Goal: Communication & Community: Answer question/provide support

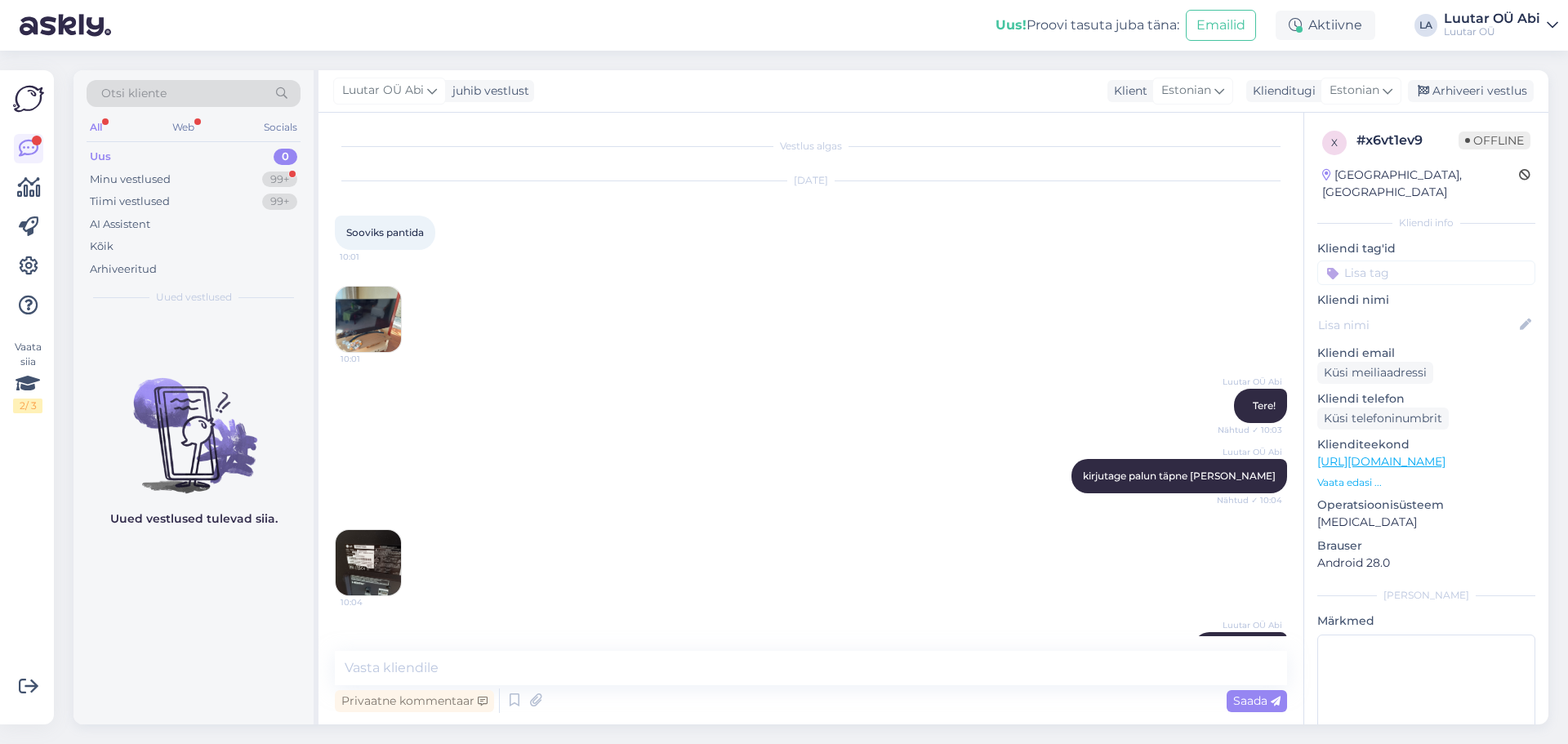
scroll to position [119, 0]
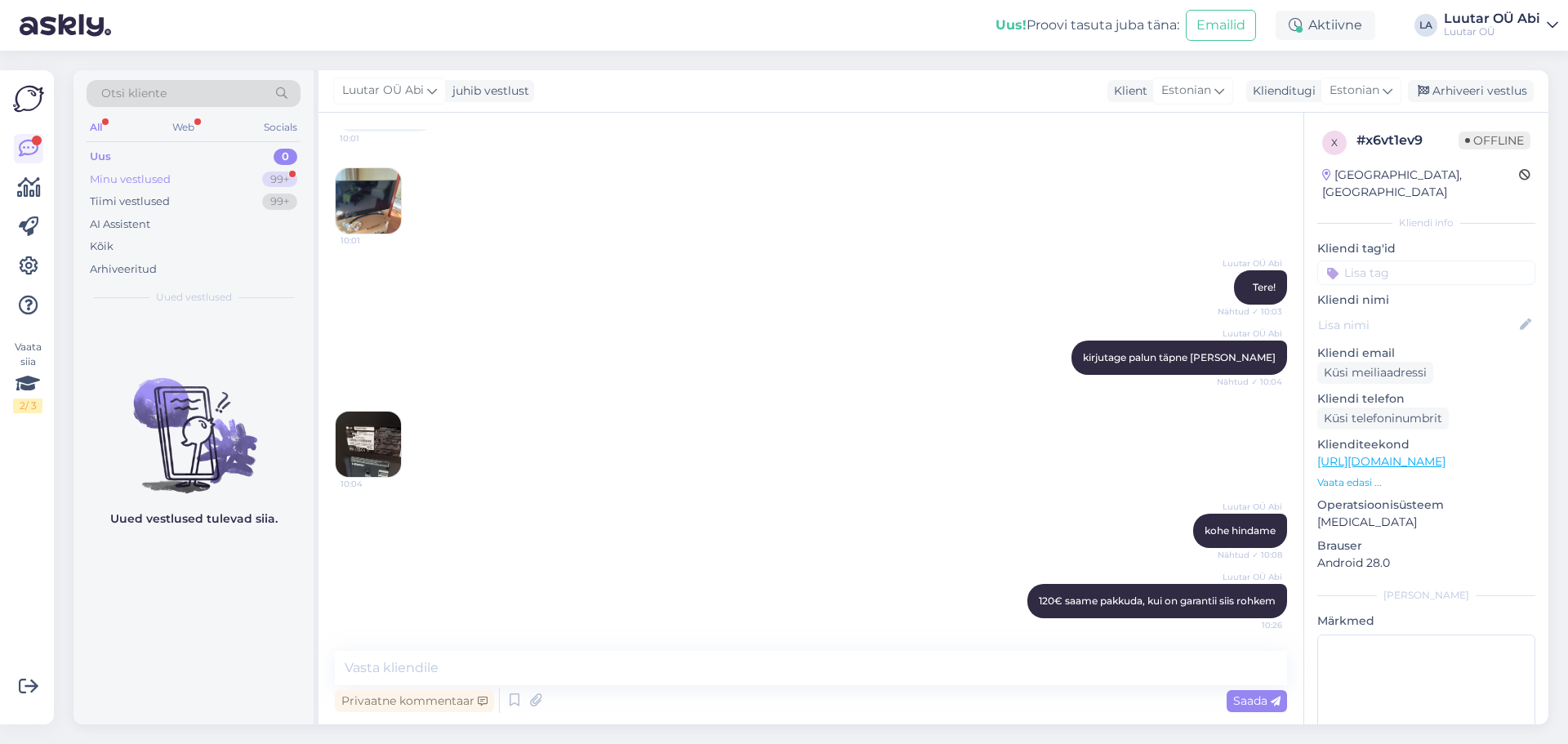
click at [201, 174] on div "Minu vestlused 99+" at bounding box center [193, 180] width 214 height 23
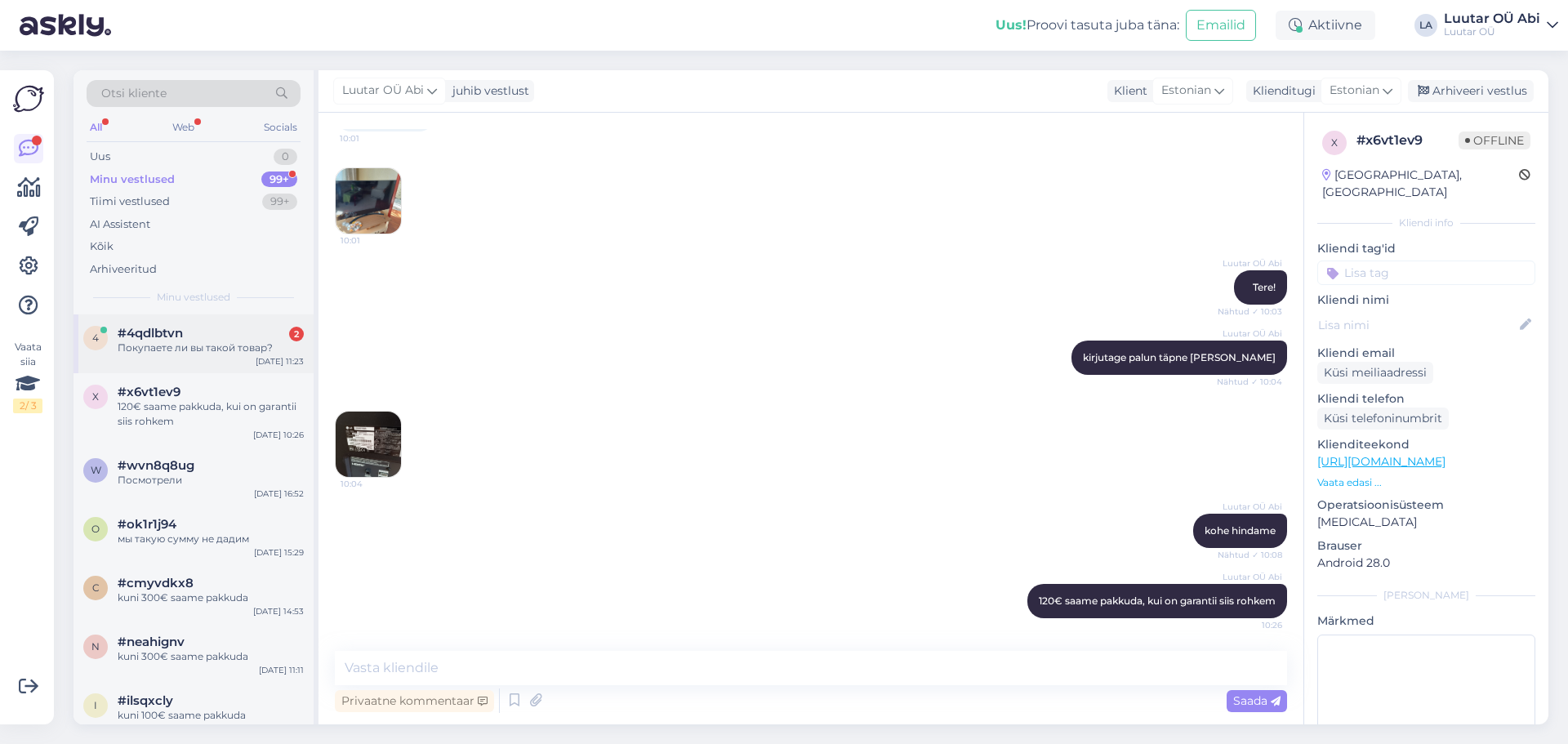
click at [225, 358] on div "4 #4qdlbtvn 2 Покупаете ли вы такой товар? [DATE] 11:23" at bounding box center [193, 344] width 240 height 58
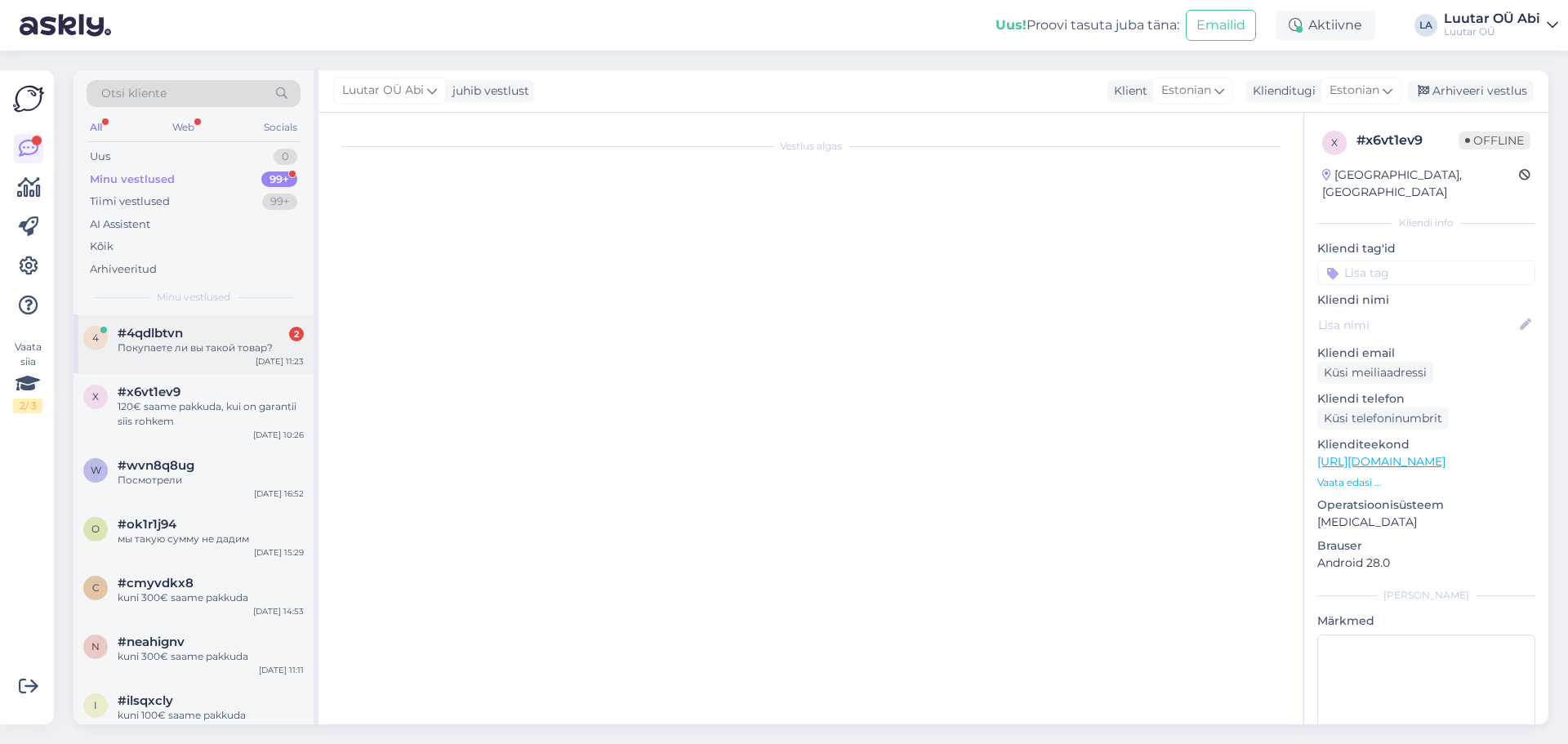
scroll to position [796, 0]
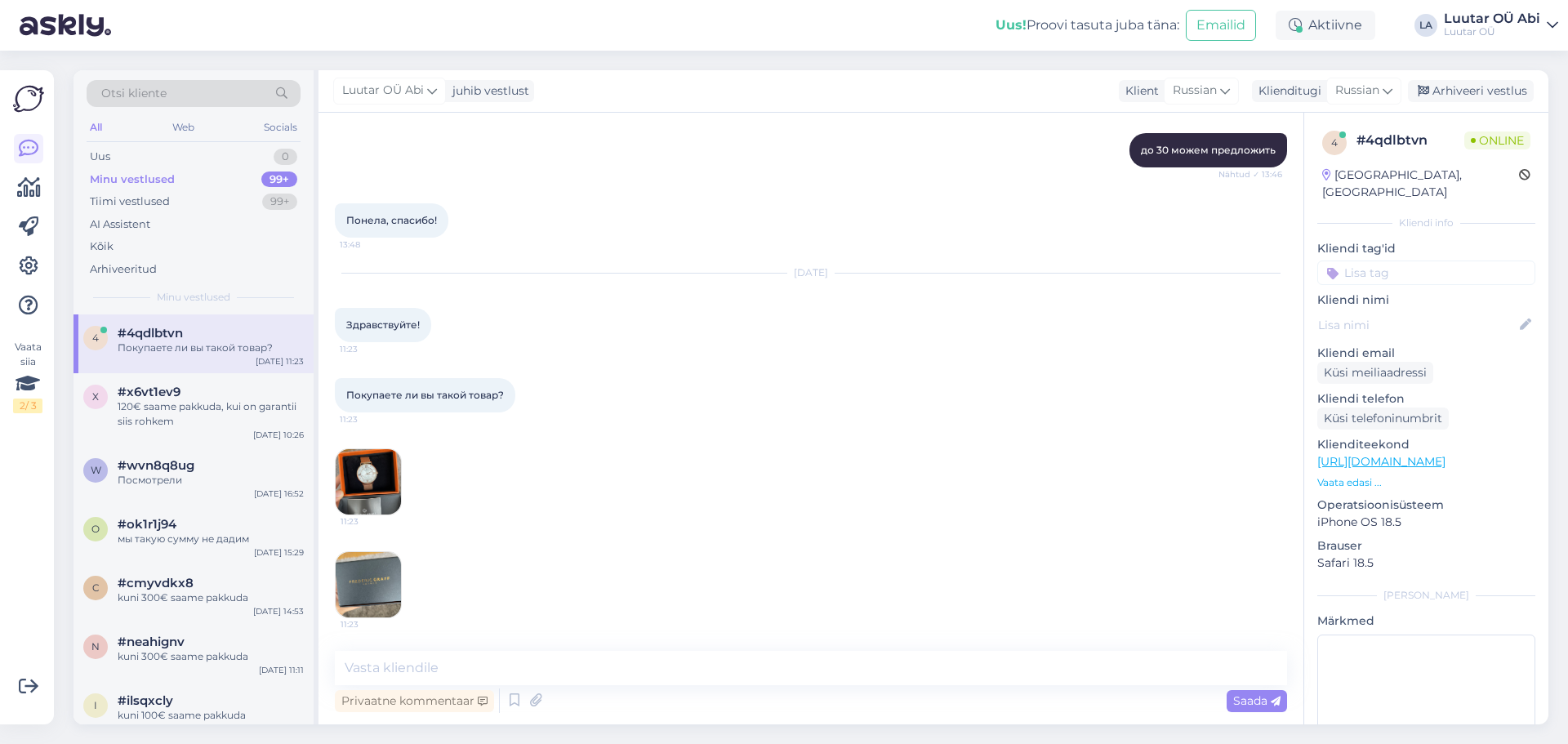
click at [623, 481] on div "Покупаете ли вы такой товар? 11:23 11:23 11:23" at bounding box center [811, 498] width 952 height 276
click at [380, 487] on img at bounding box center [368, 481] width 65 height 65
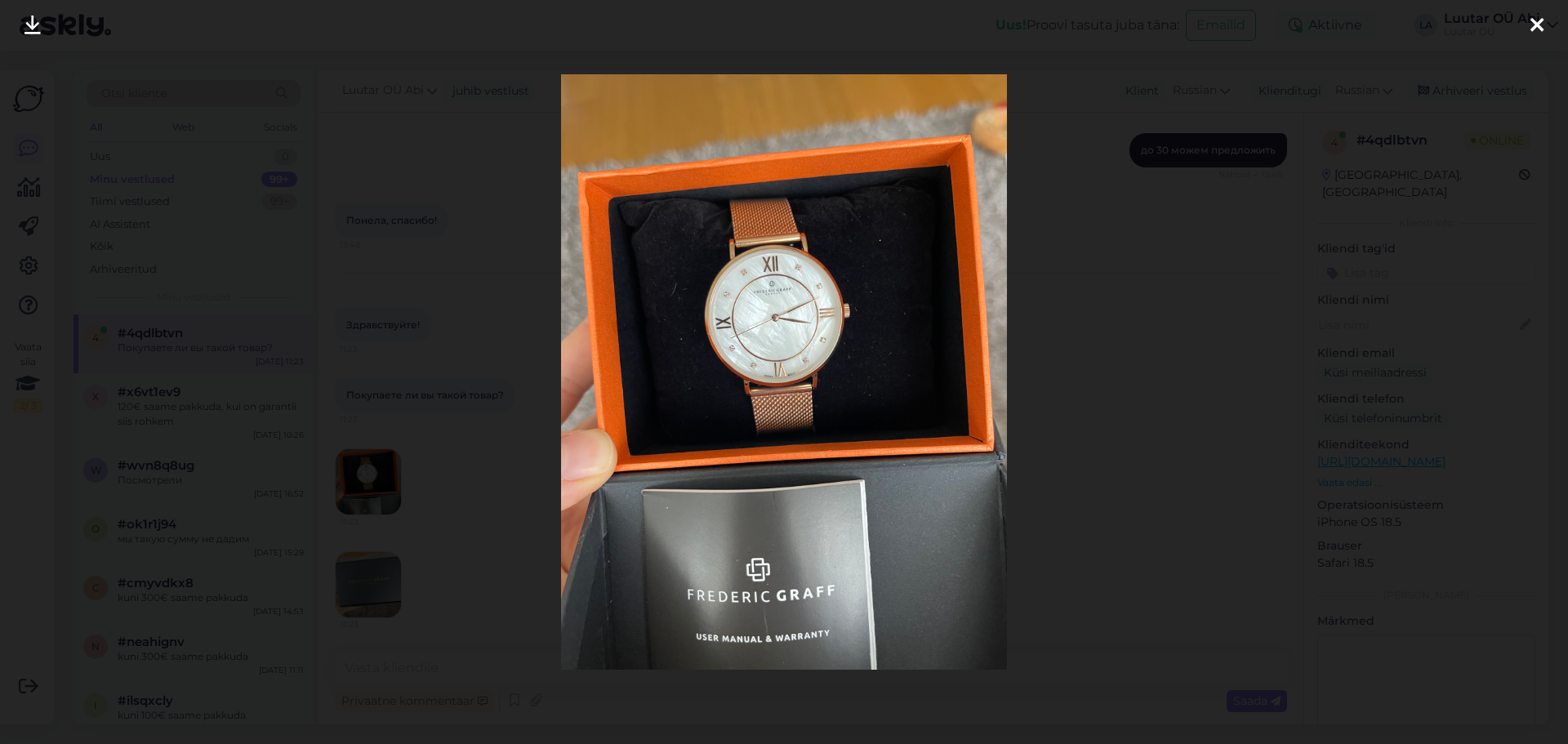
click at [386, 576] on div at bounding box center [784, 372] width 1568 height 744
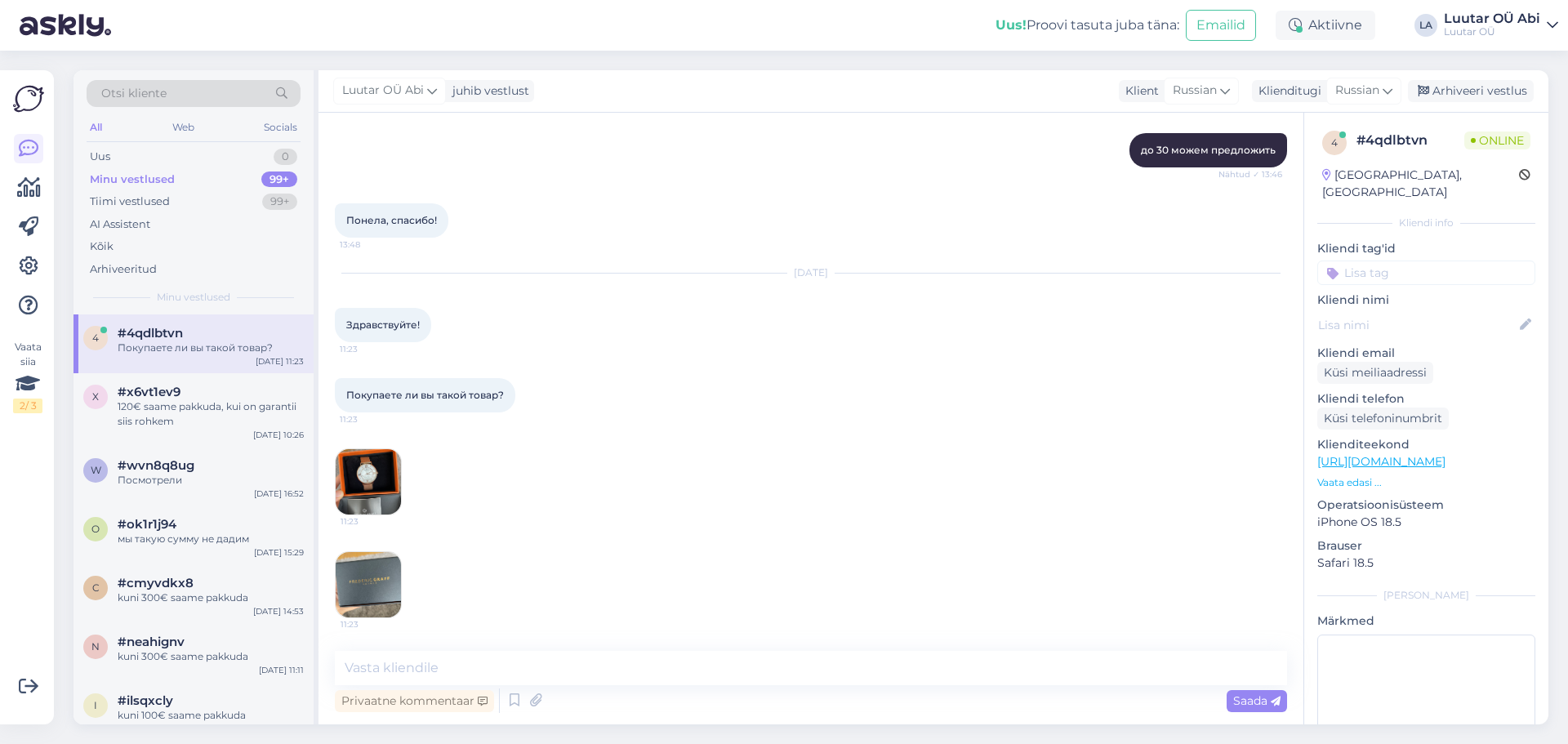
click at [386, 576] on img at bounding box center [368, 584] width 65 height 65
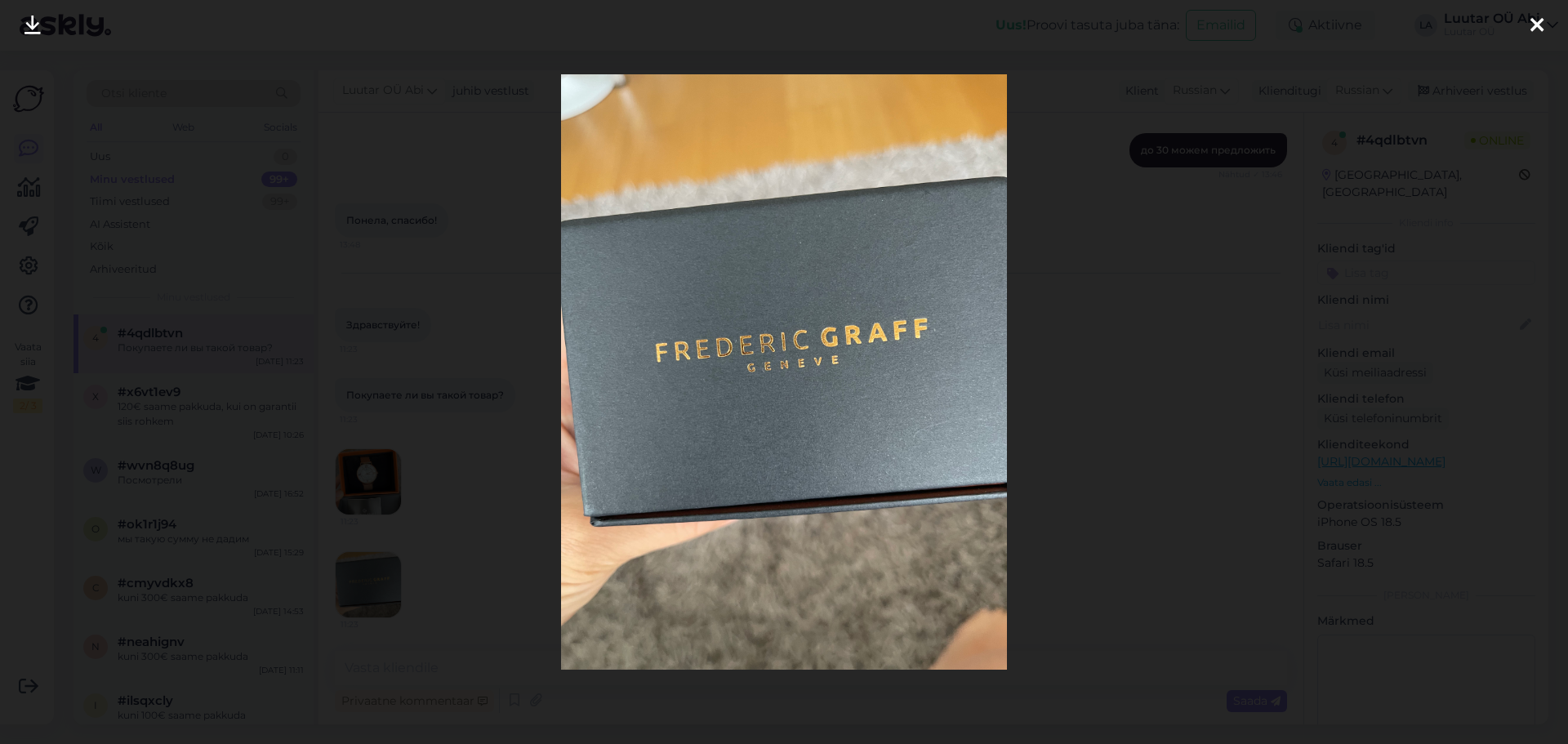
click at [474, 567] on div at bounding box center [784, 372] width 1568 height 744
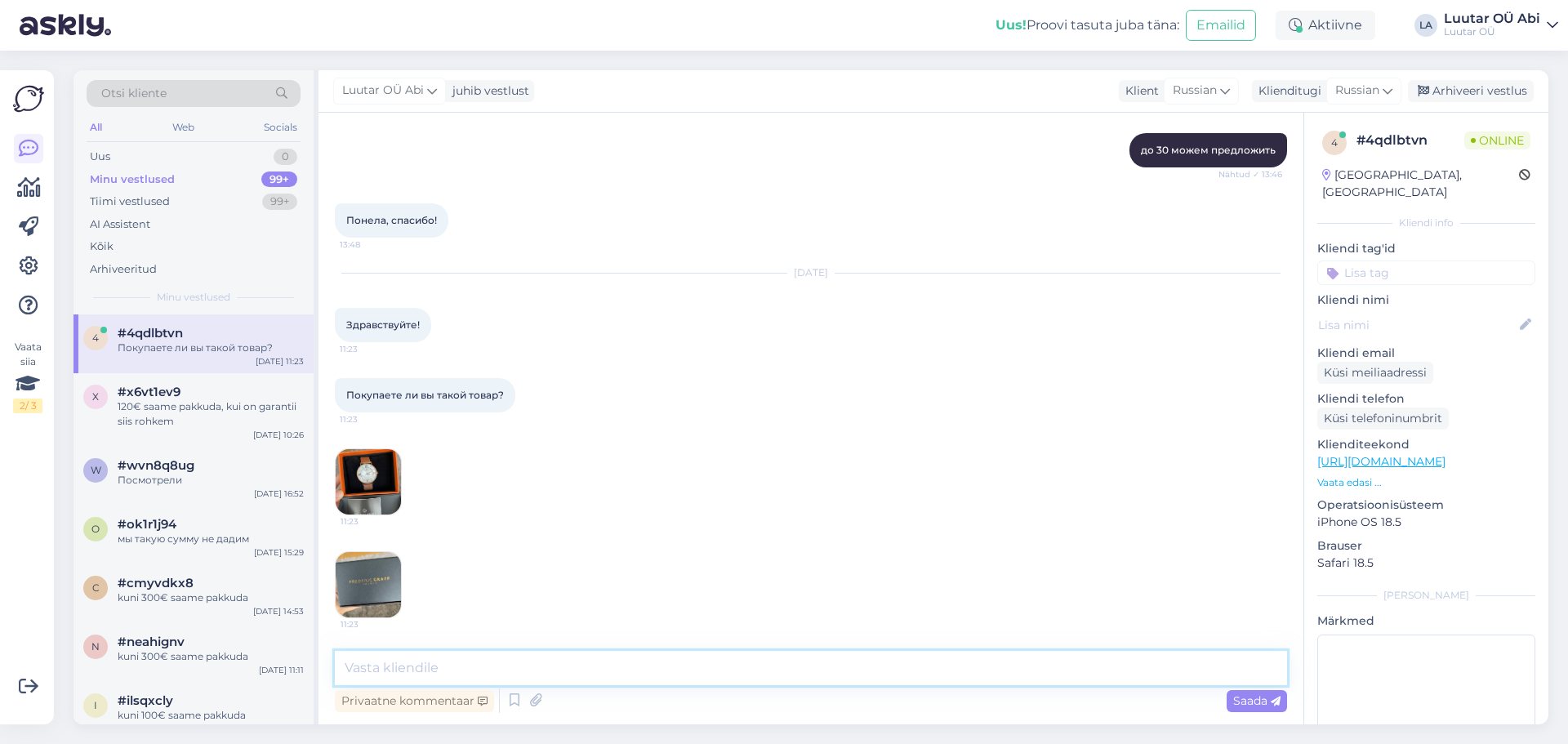
click at [472, 680] on textarea at bounding box center [811, 667] width 952 height 34
type textarea "Здравствуйте!"
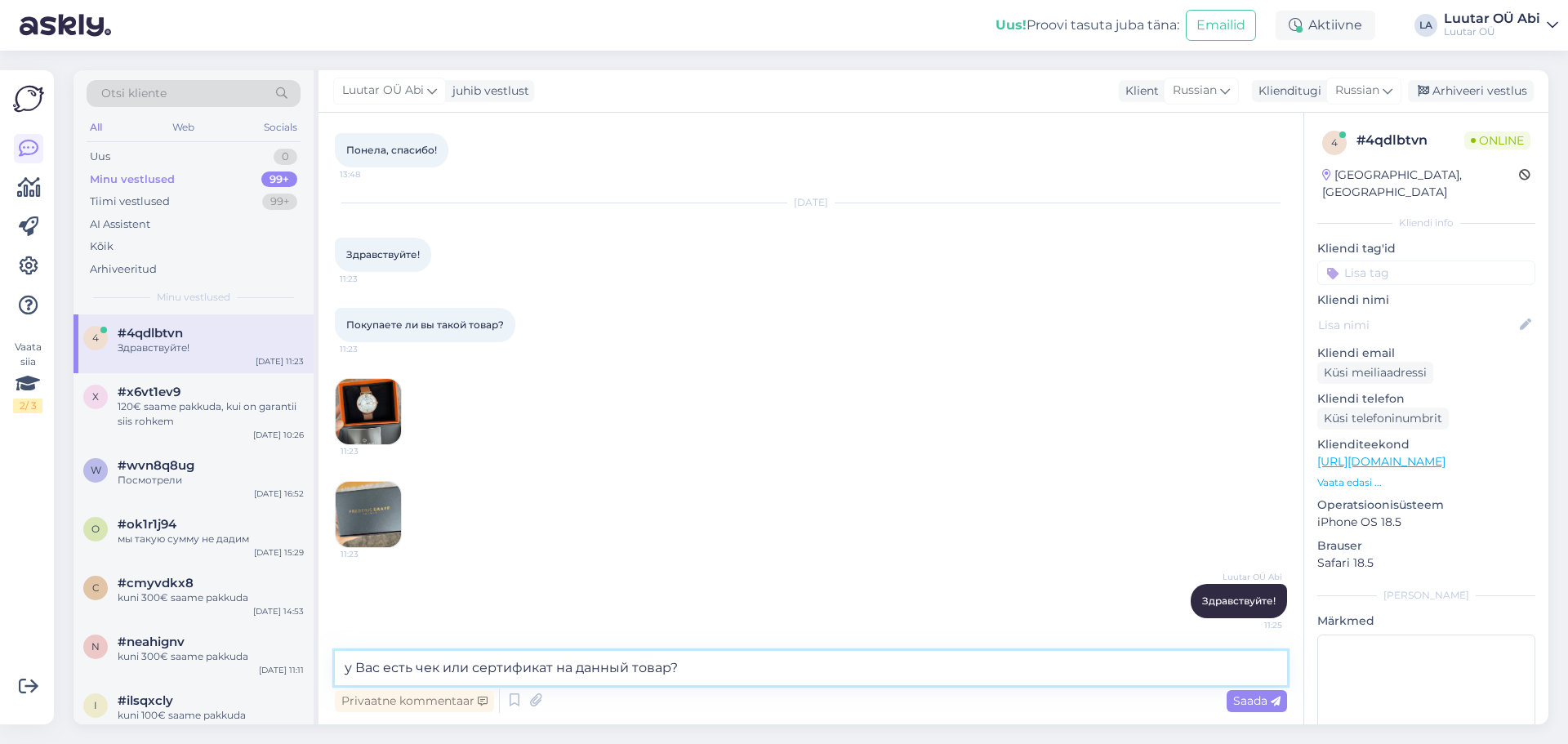
type textarea "у Вас есть чек или сертификат на данный товар?"
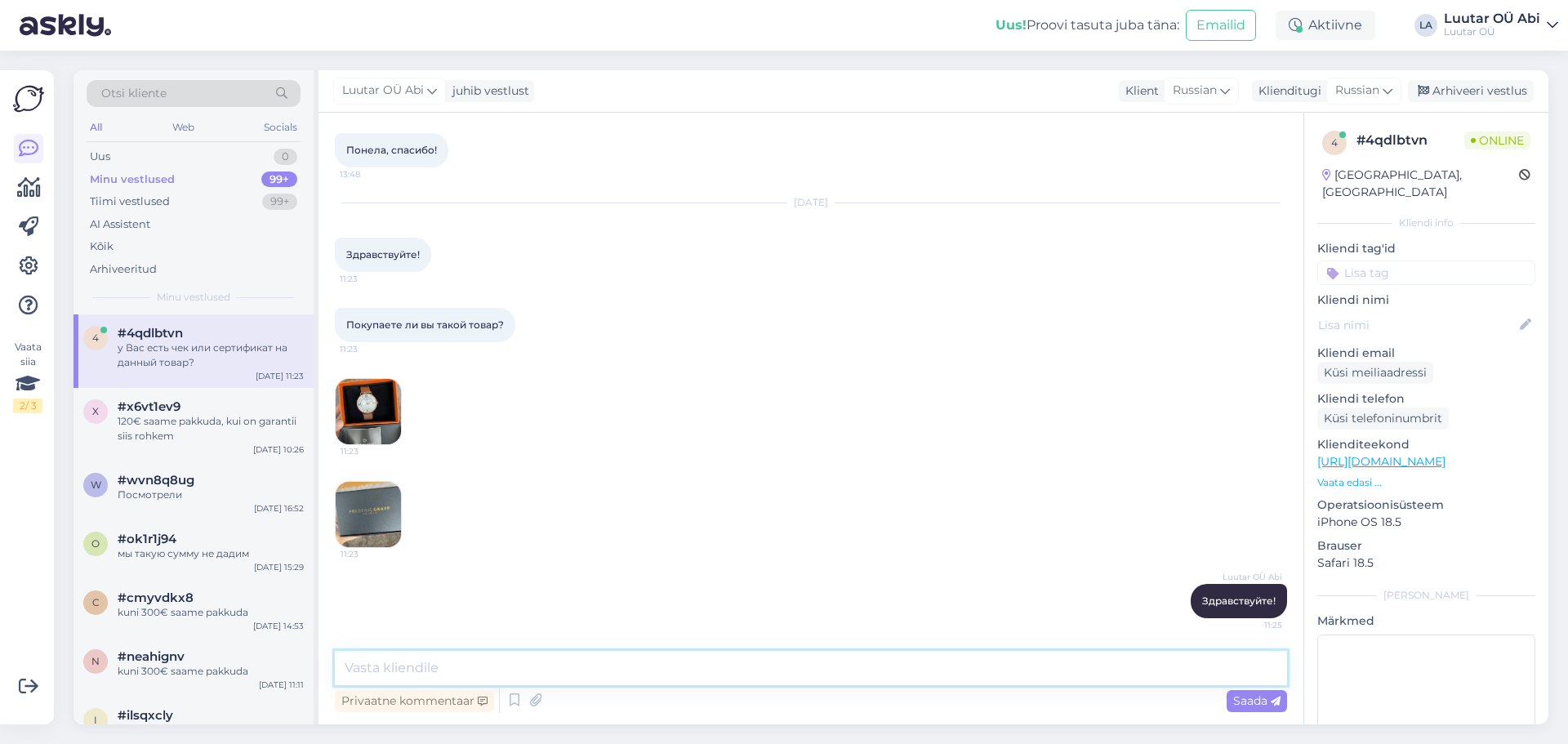
scroll to position [937, 0]
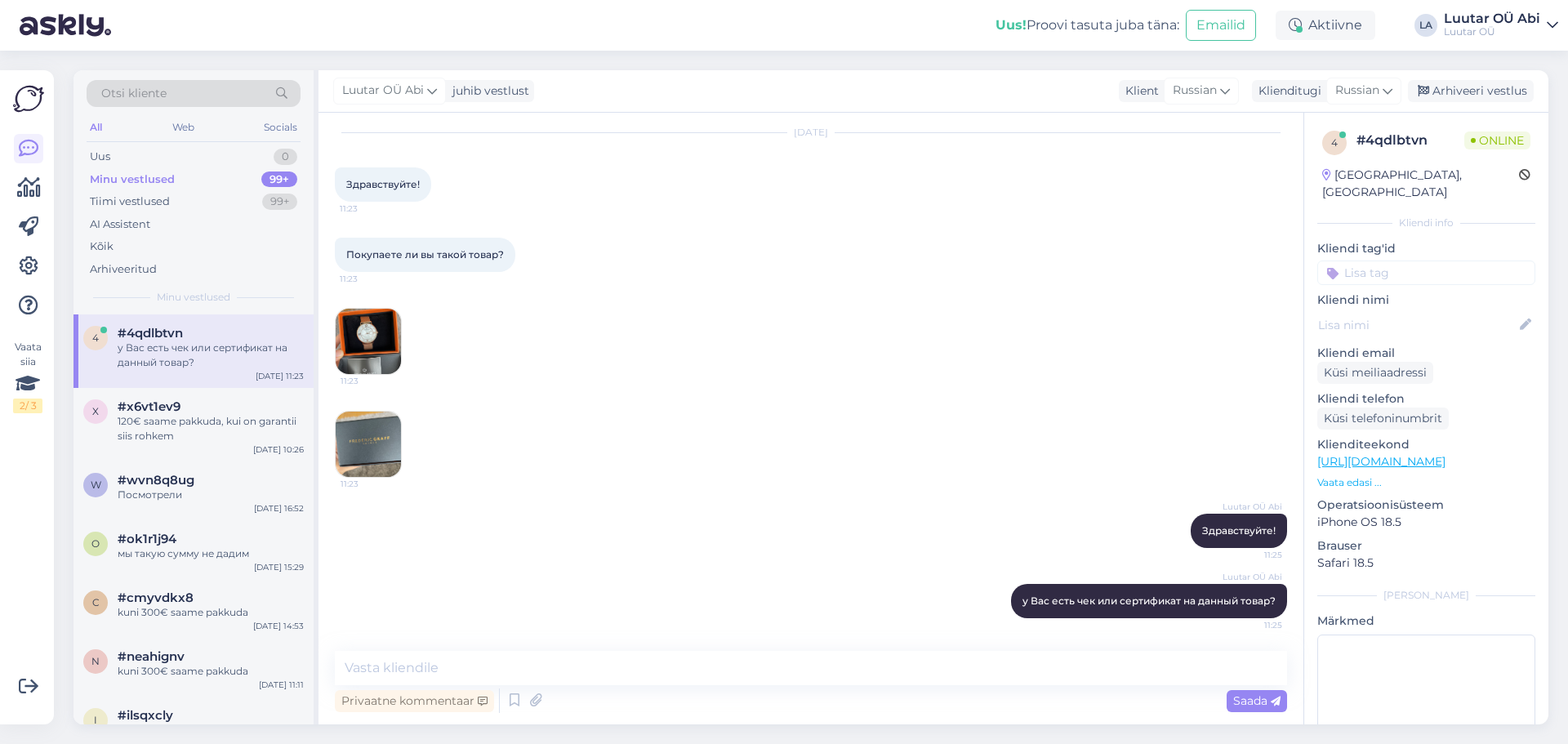
click at [773, 509] on div "Luutar OÜ Abi Здравствуйте! 11:25" at bounding box center [811, 530] width 952 height 71
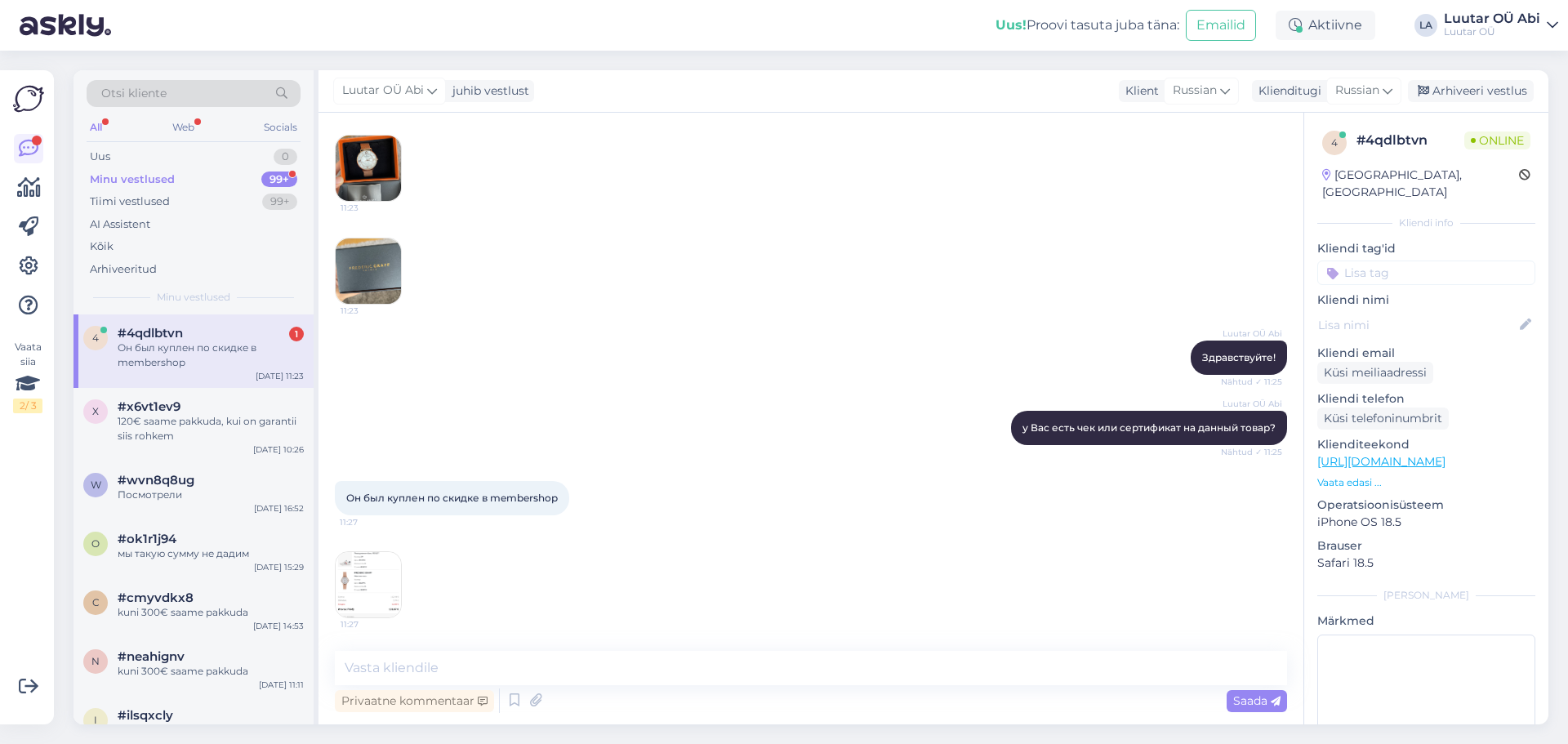
click at [392, 580] on img at bounding box center [368, 584] width 65 height 65
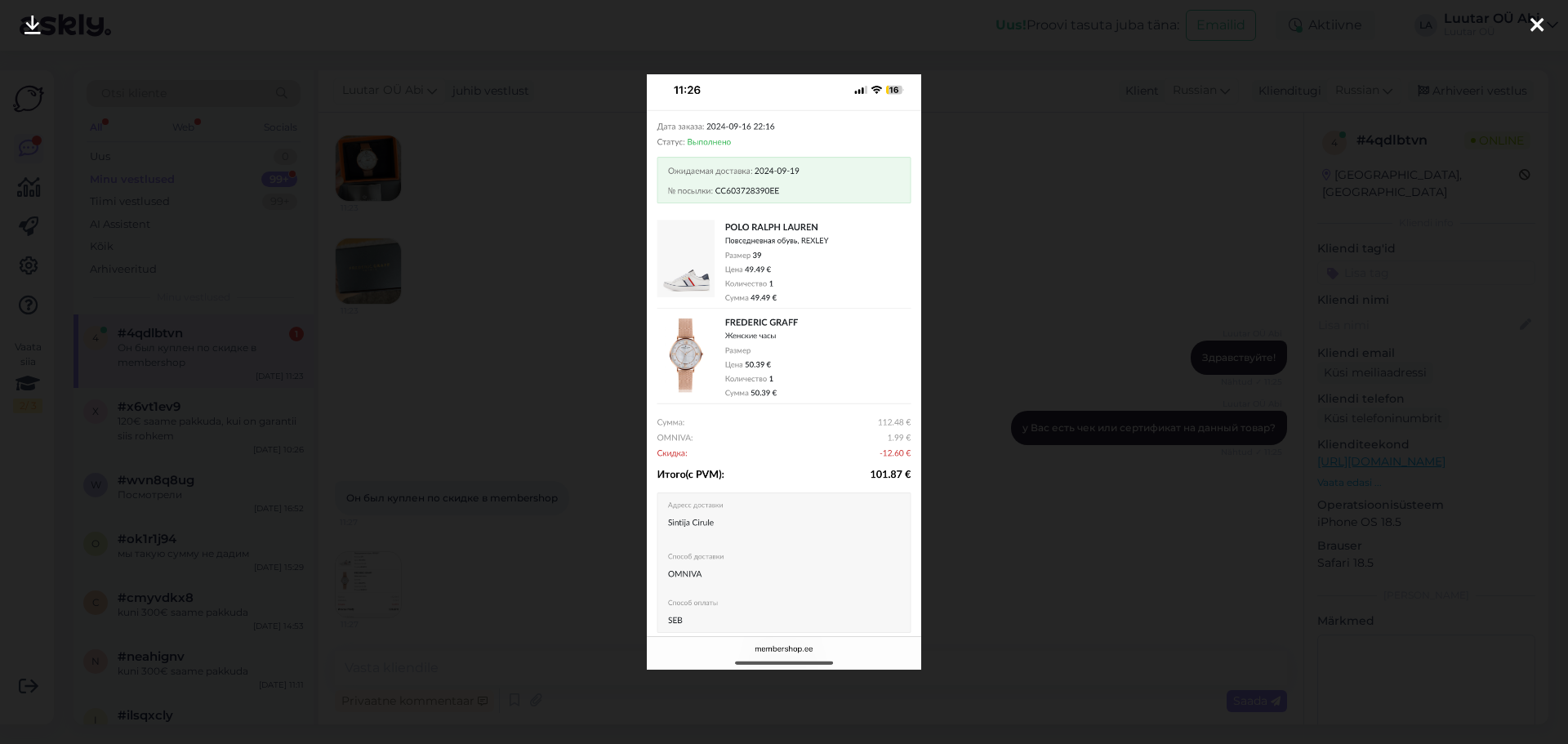
click at [392, 405] on div at bounding box center [784, 372] width 1568 height 744
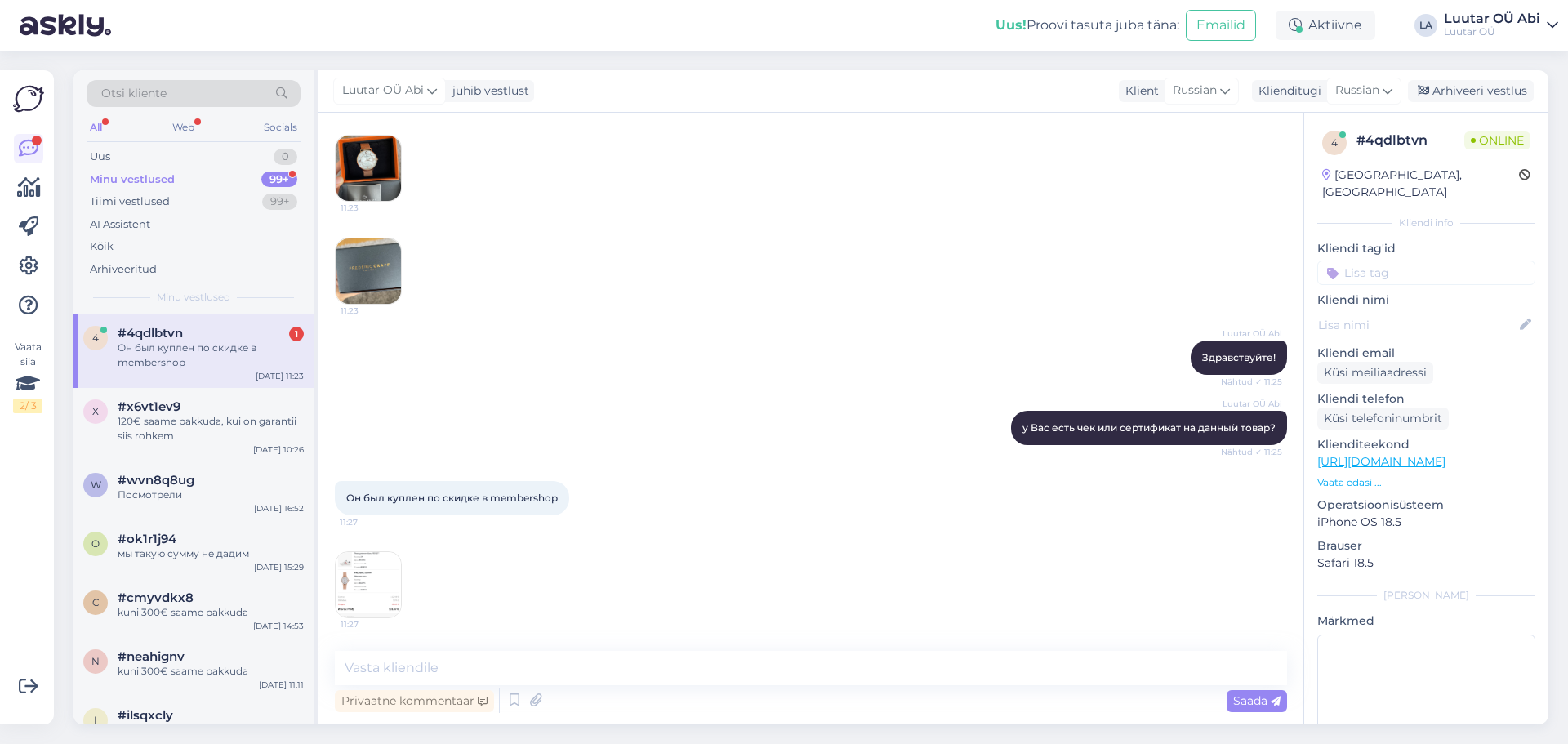
click at [357, 164] on img at bounding box center [368, 167] width 65 height 65
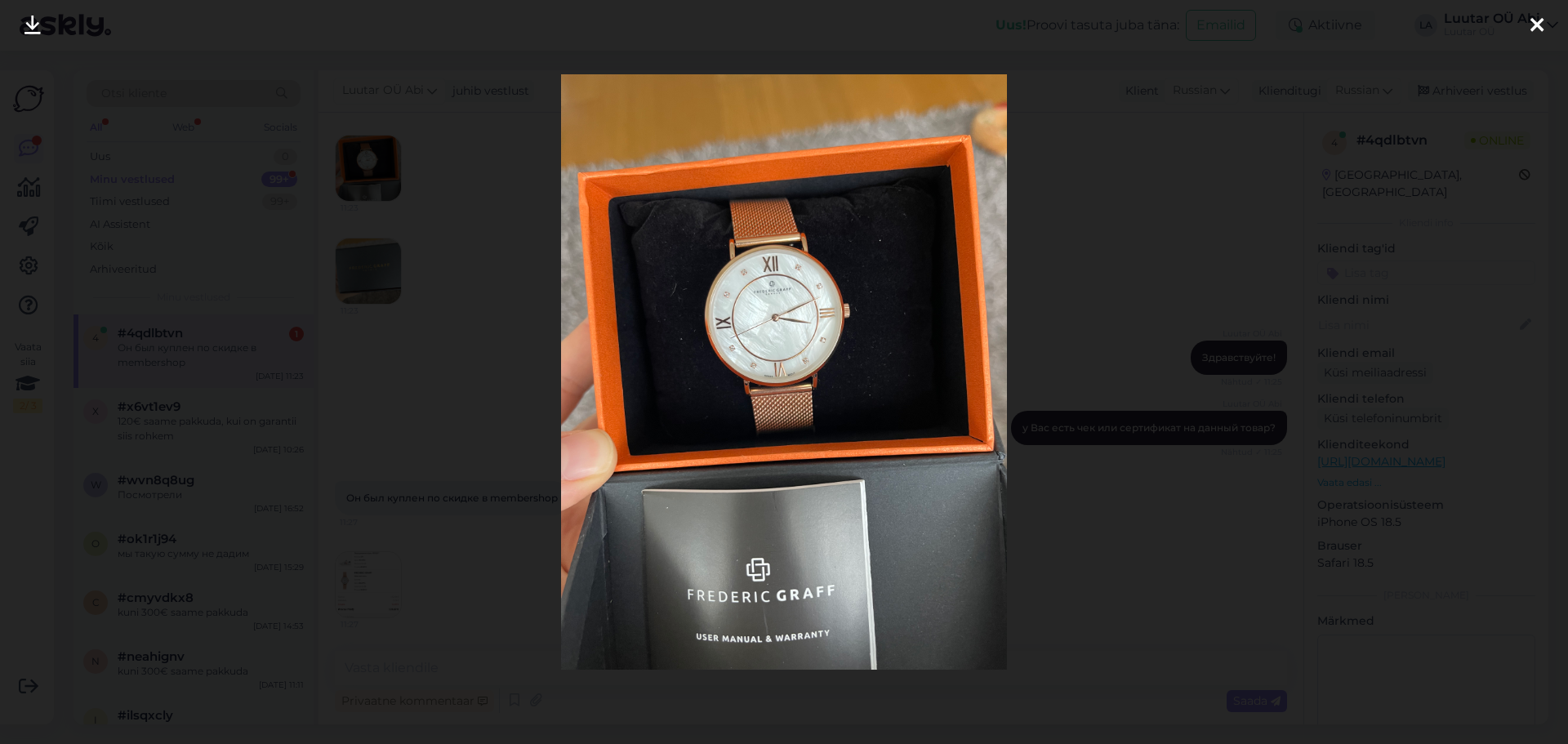
click at [24, 24] on link at bounding box center [32, 25] width 36 height 51
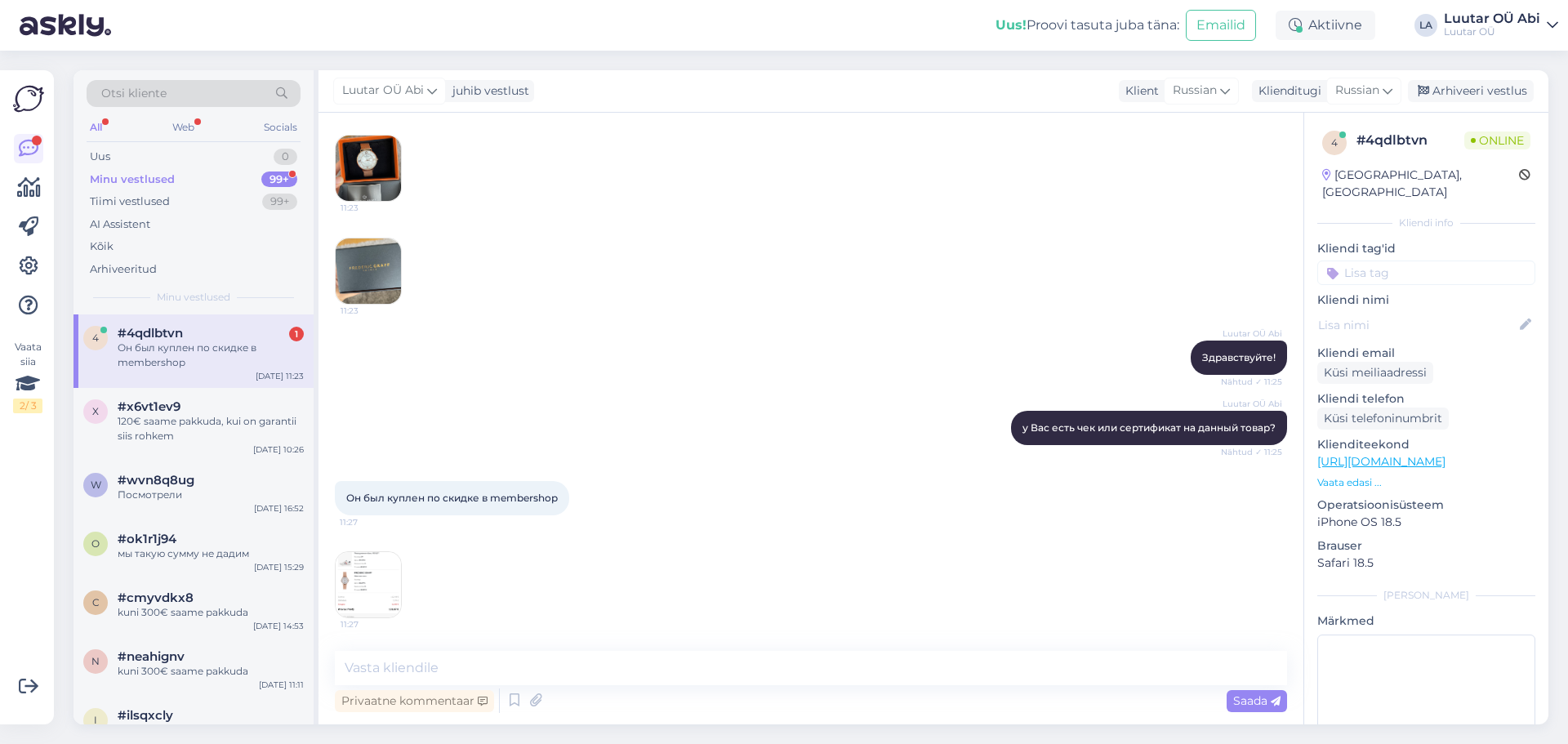
click at [375, 272] on img at bounding box center [368, 270] width 65 height 65
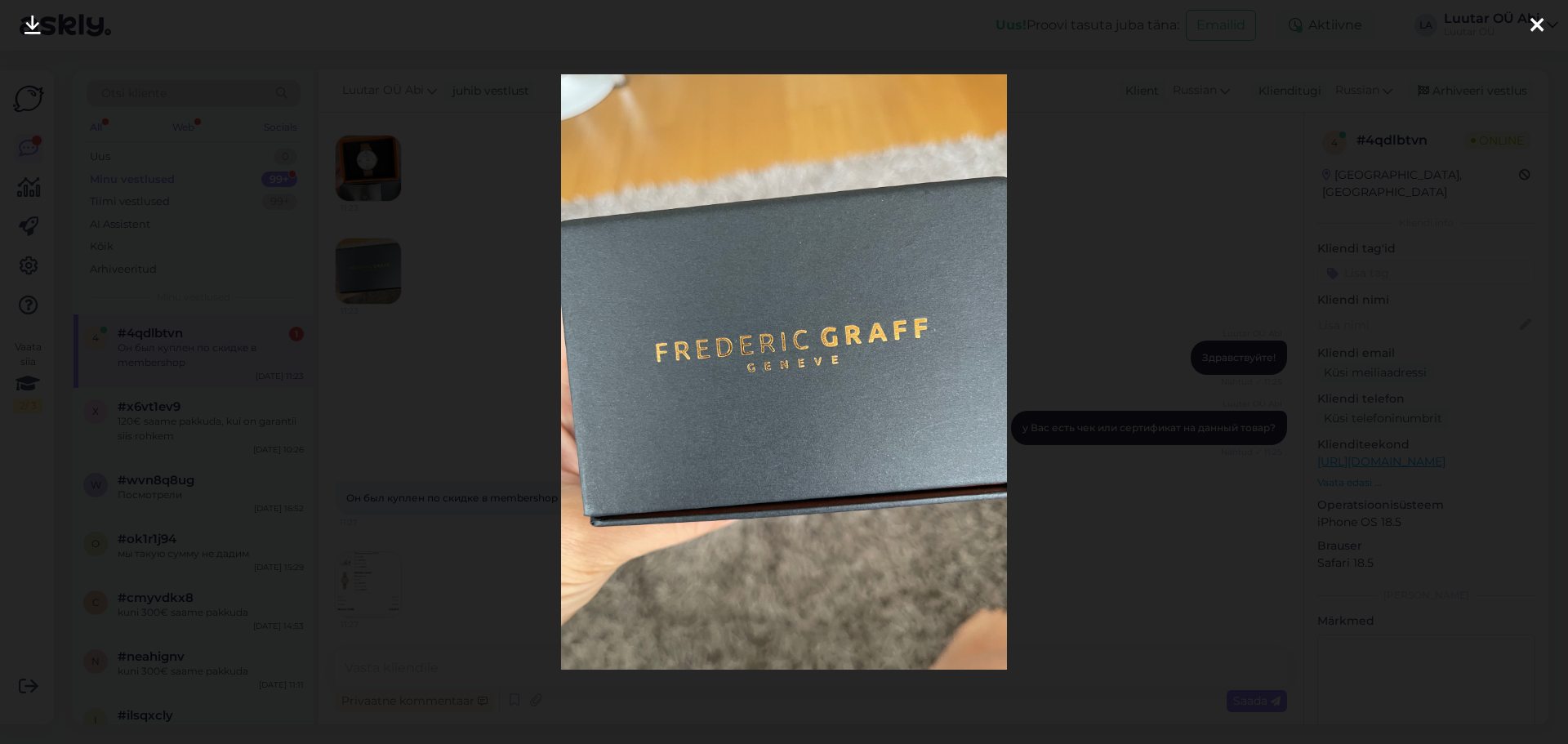
drag, startPoint x: 29, startPoint y: 31, endPoint x: 47, endPoint y: 34, distance: 18.2
click at [29, 30] on icon at bounding box center [32, 26] width 17 height 21
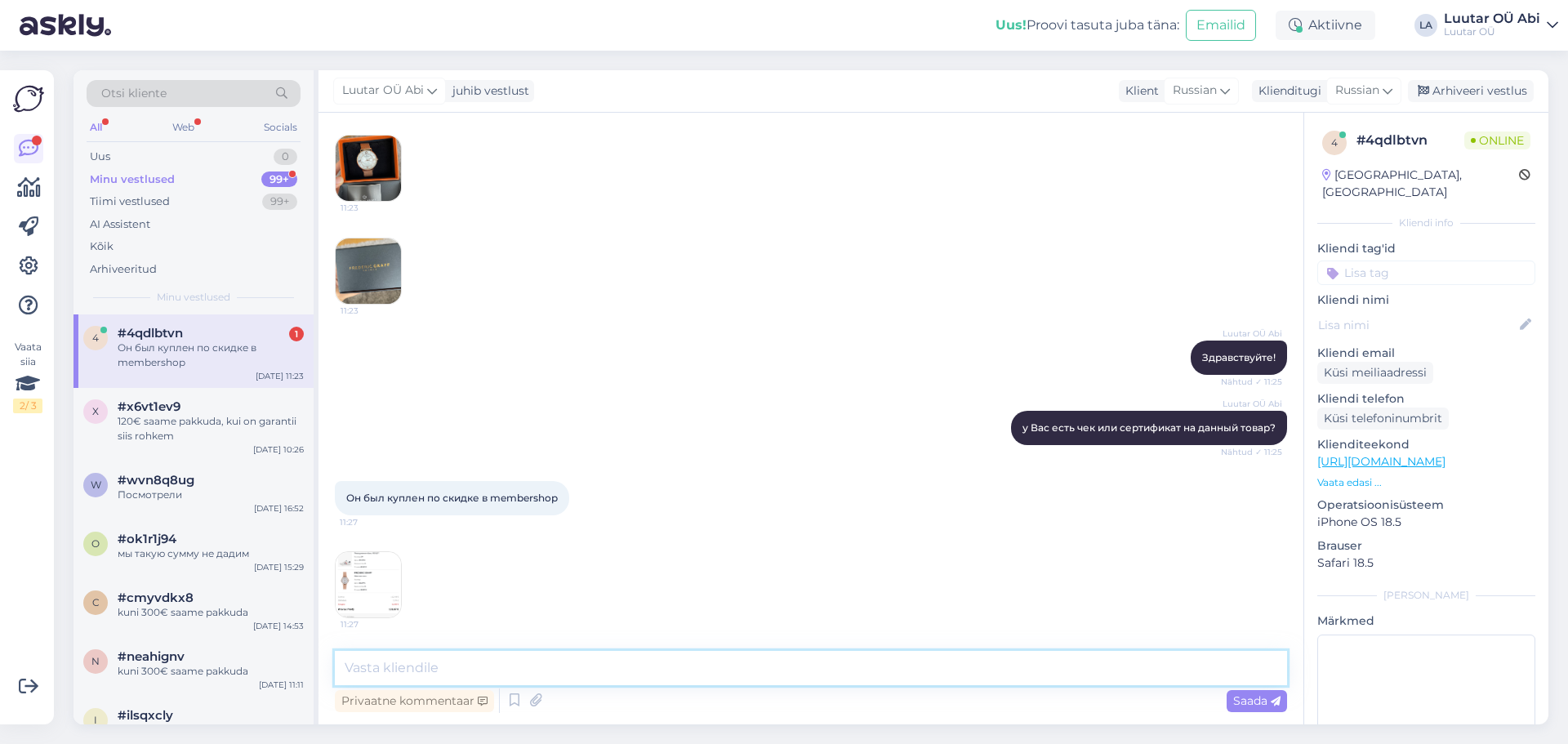
click at [651, 666] on textarea at bounding box center [811, 667] width 952 height 34
type textarea "сейчас узнаю"
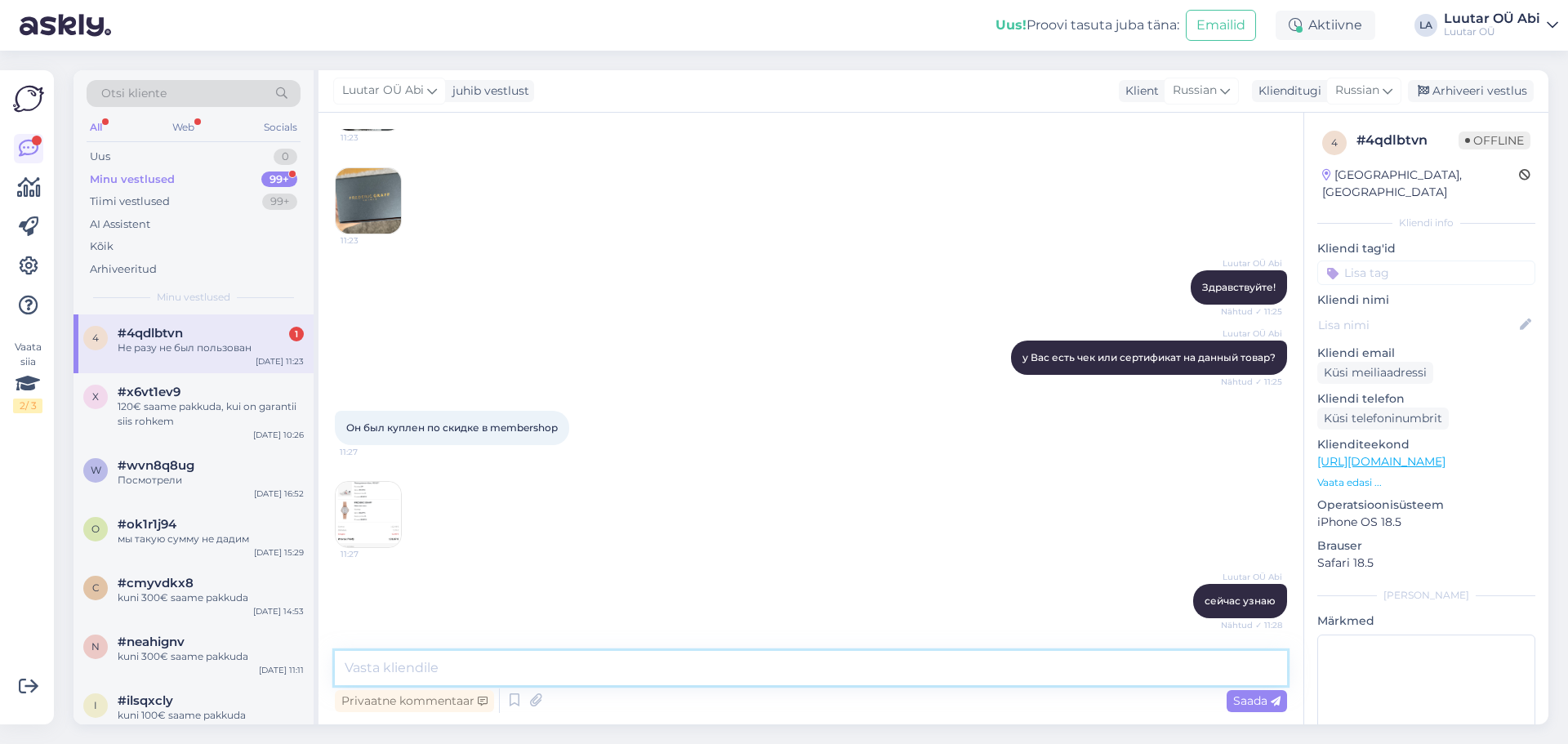
scroll to position [1251, 0]
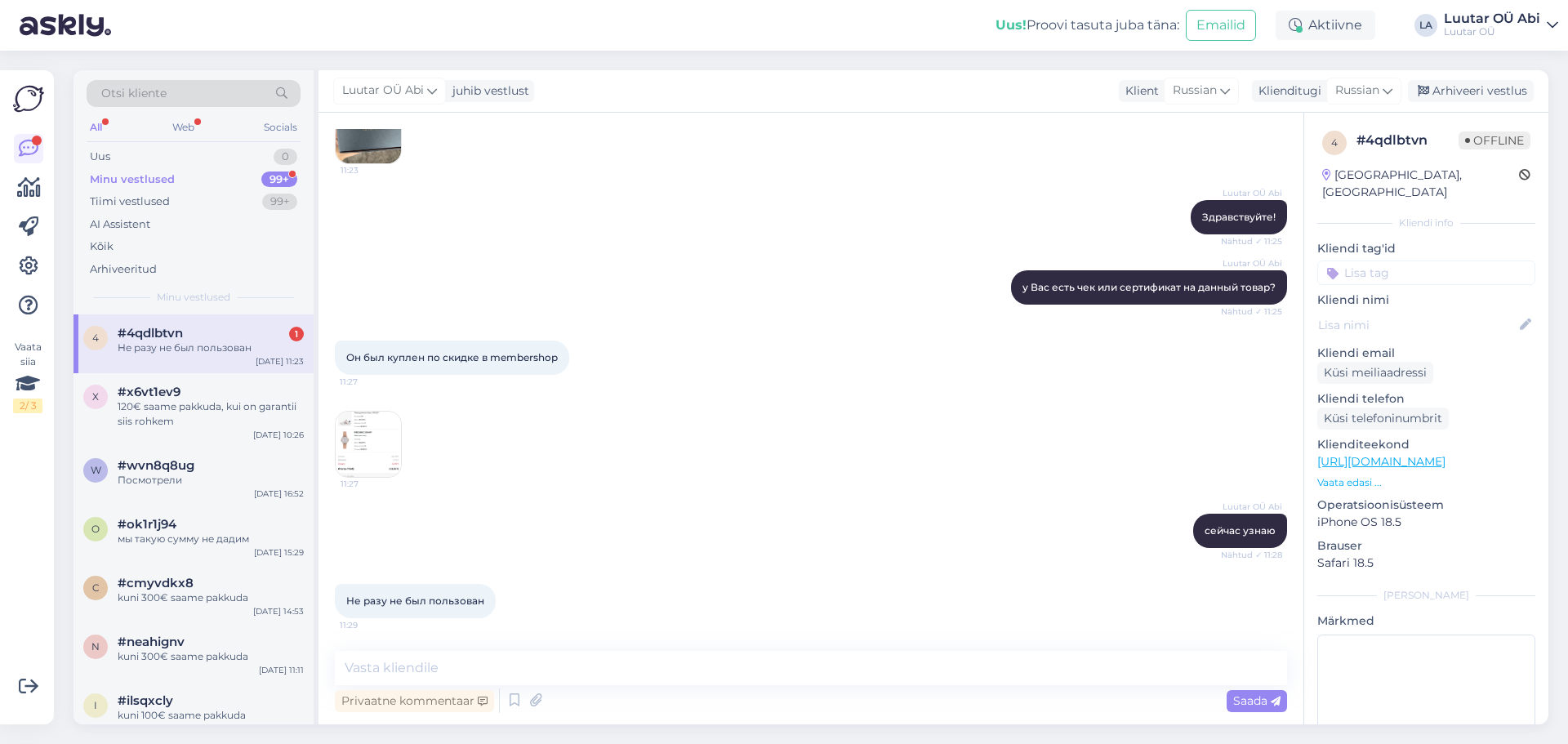
click at [761, 481] on div "Он был куплен по скидке в membershop 11:27 11:27" at bounding box center [811, 409] width 952 height 174
click at [668, 672] on textarea at bounding box center [811, 667] width 952 height 34
type textarea "к сожалению эти часы не принимаем"
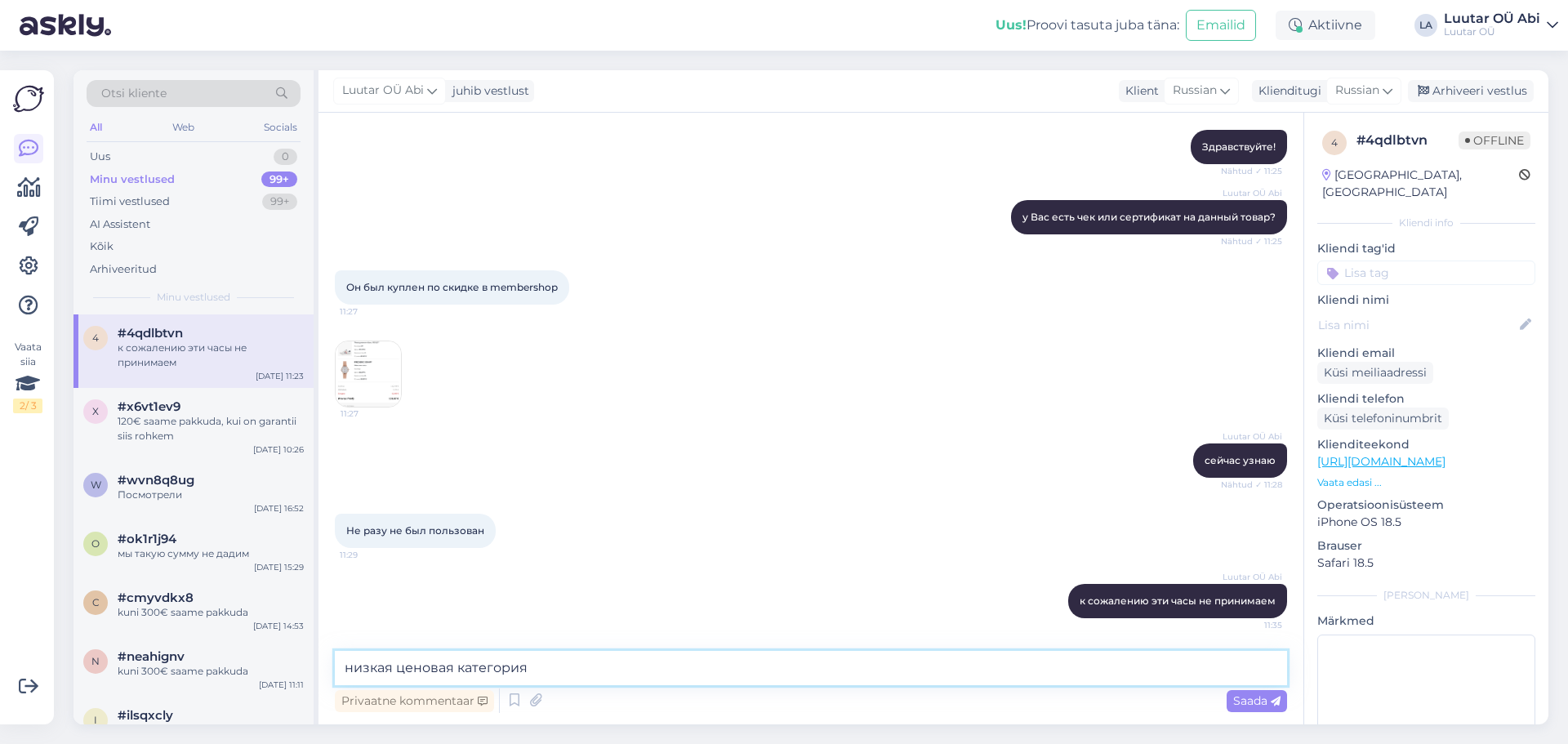
type textarea "низкая ценовая категория"
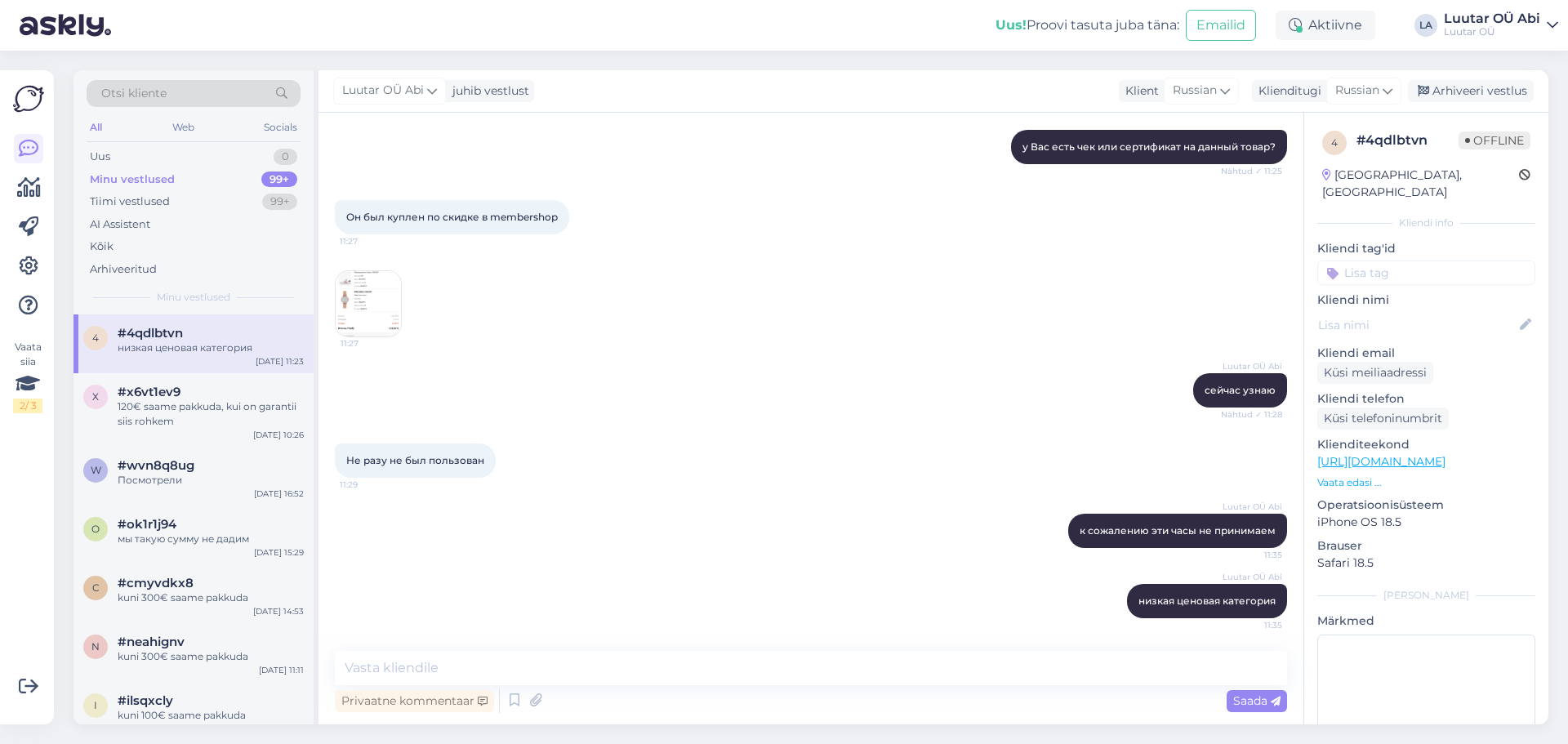
click at [869, 549] on div "Luutar [PERSON_NAME] к сожалению эти часы не принимаем 11:35" at bounding box center [811, 530] width 952 height 71
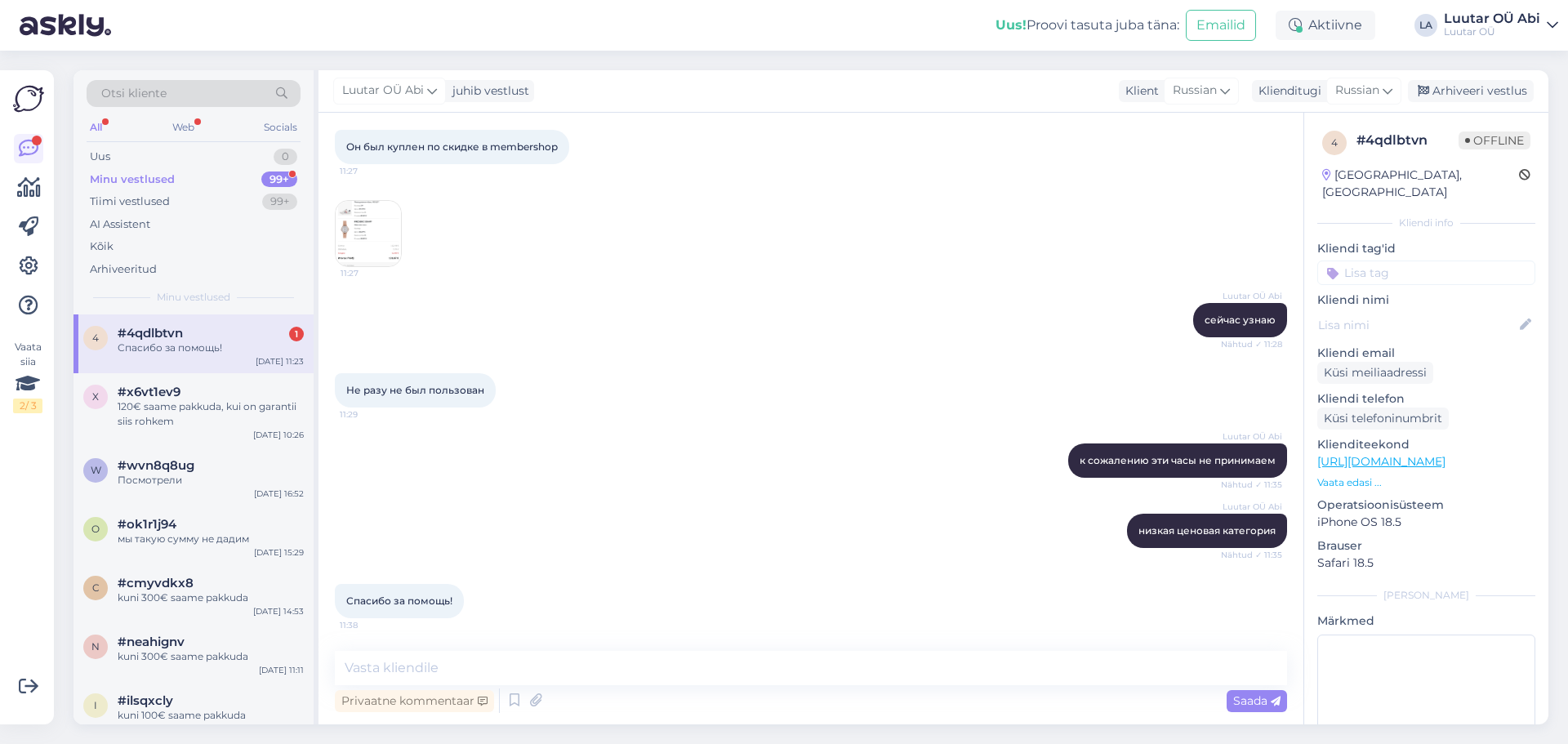
click at [674, 432] on div "Luutar [PERSON_NAME] к сожалению эти часы не принимаем Nähtud ✓ 11:35" at bounding box center [811, 461] width 952 height 71
